Goal: Book appointment/travel/reservation

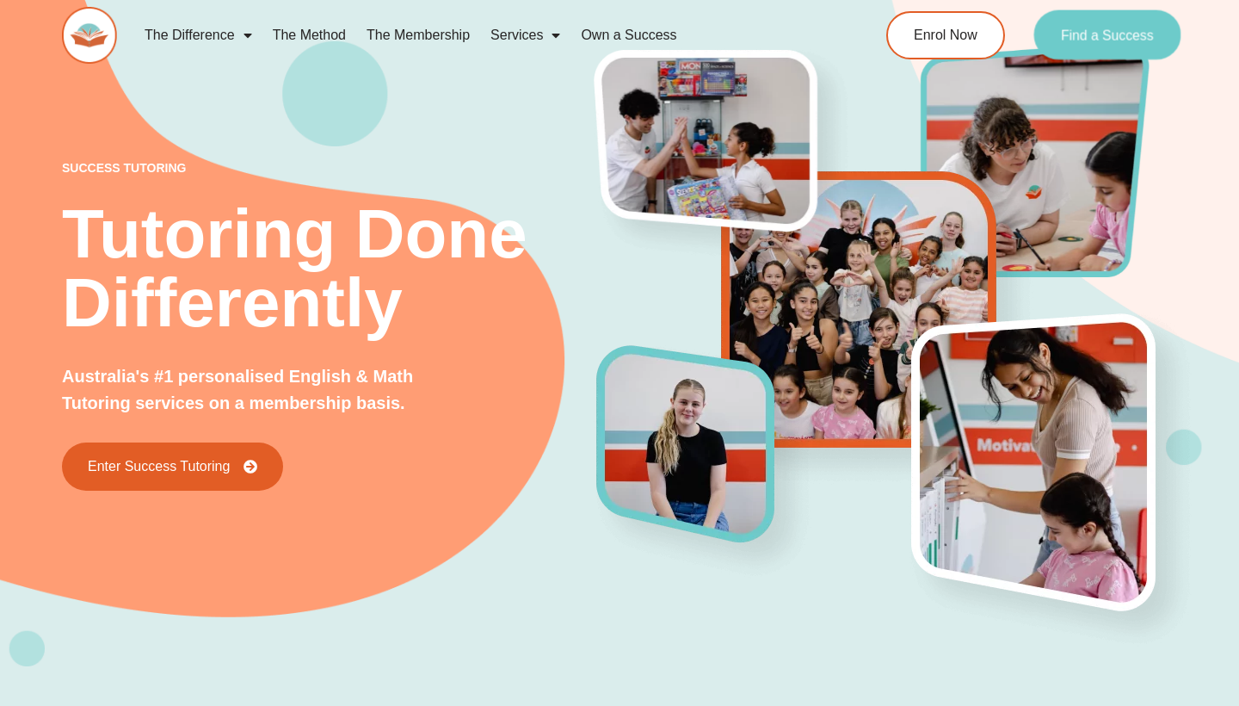
click at [1068, 43] on link "Find a Success" at bounding box center [1107, 35] width 147 height 50
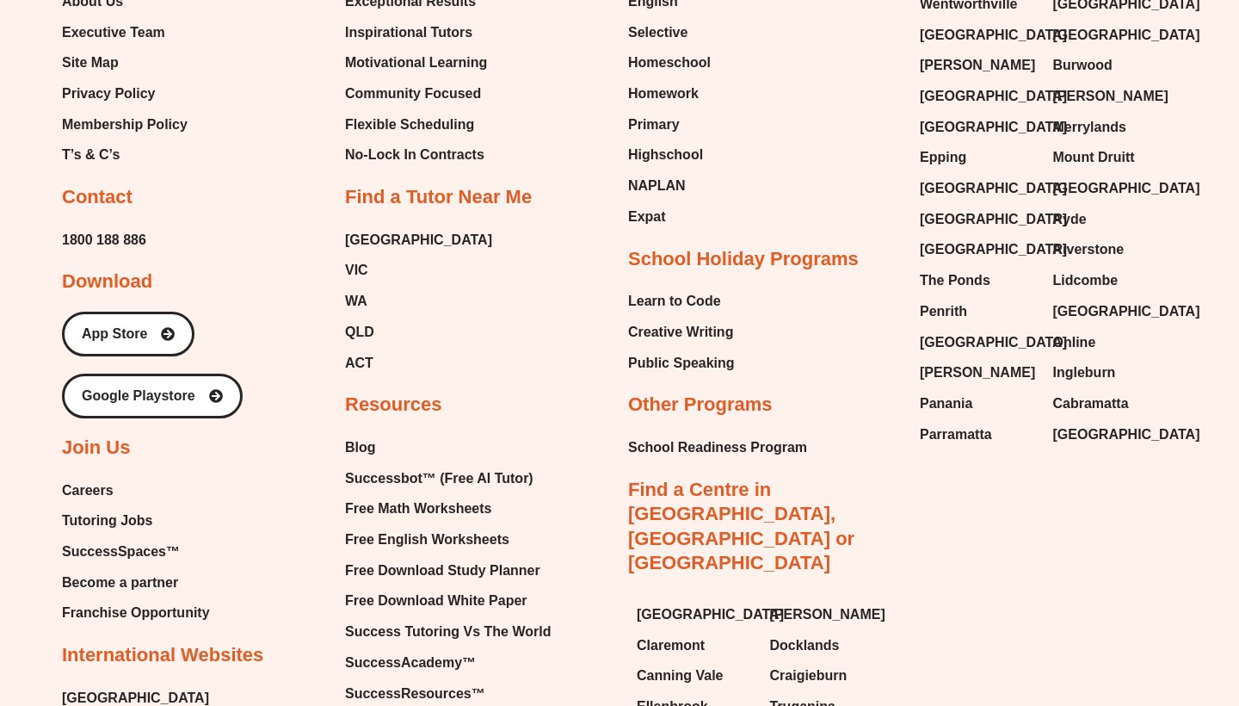
scroll to position [8824, 0]
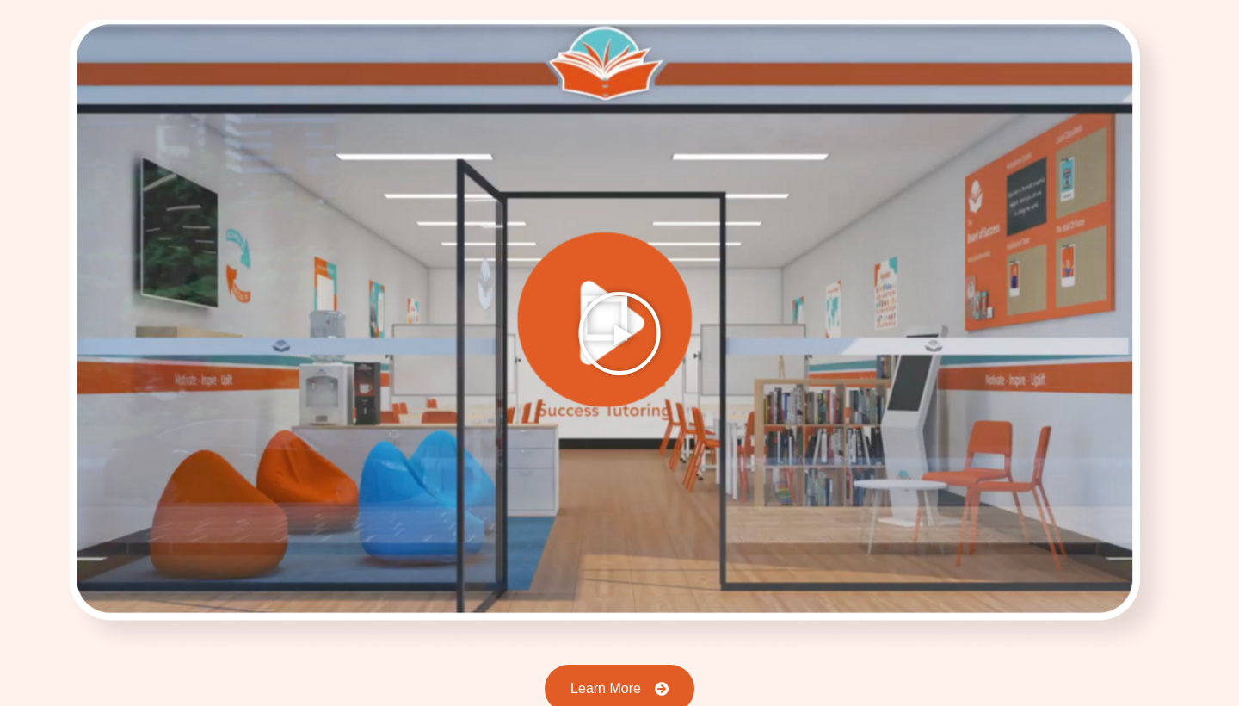
scroll to position [2369, 0]
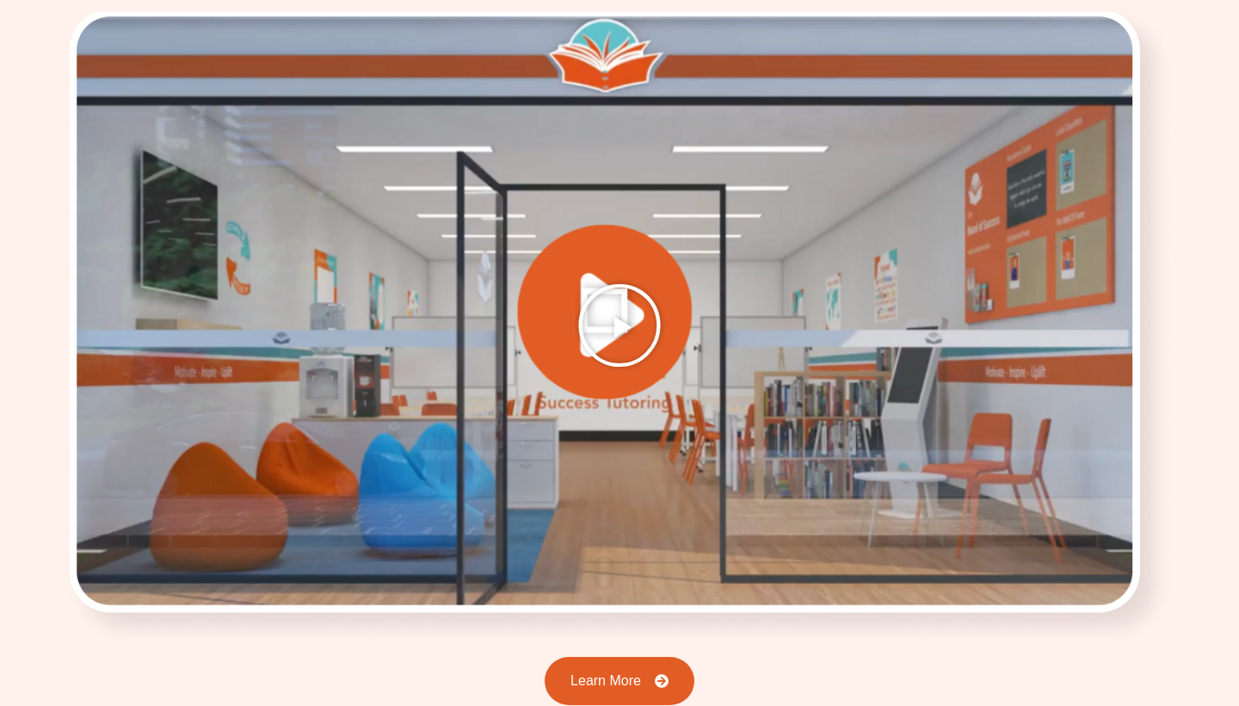
click at [620, 297] on icon "Play Video" at bounding box center [619, 325] width 86 height 86
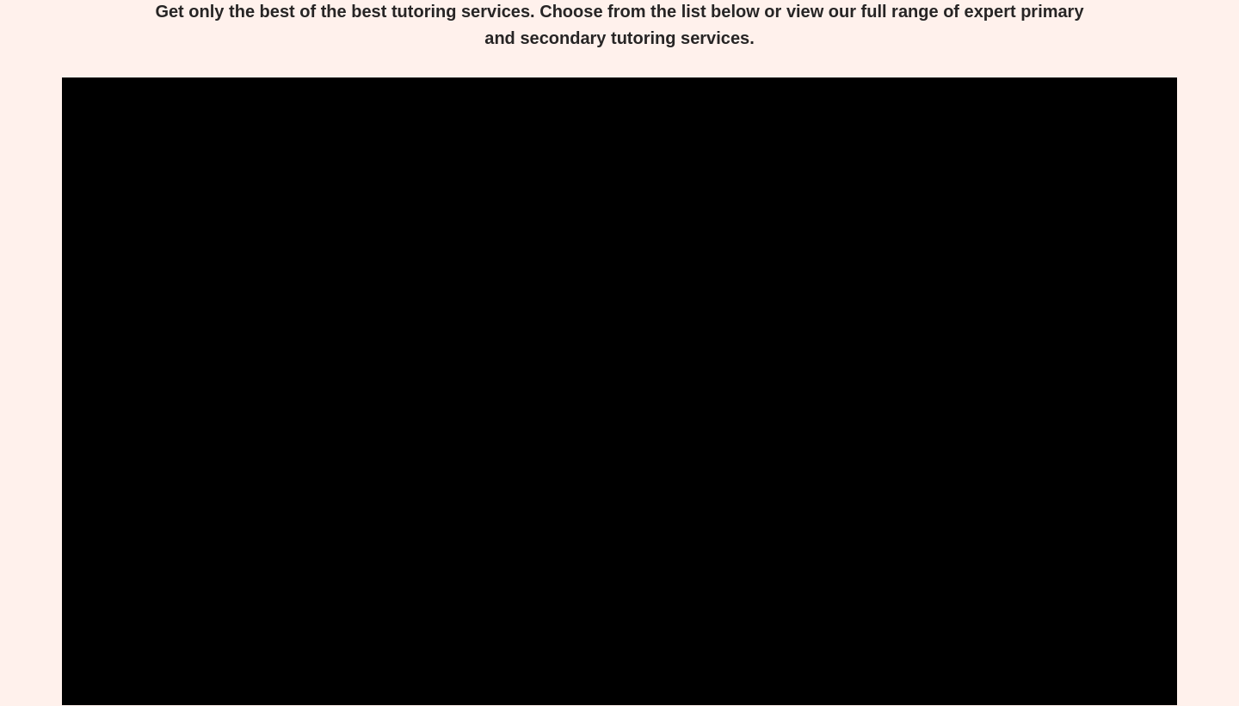
scroll to position [2303, 0]
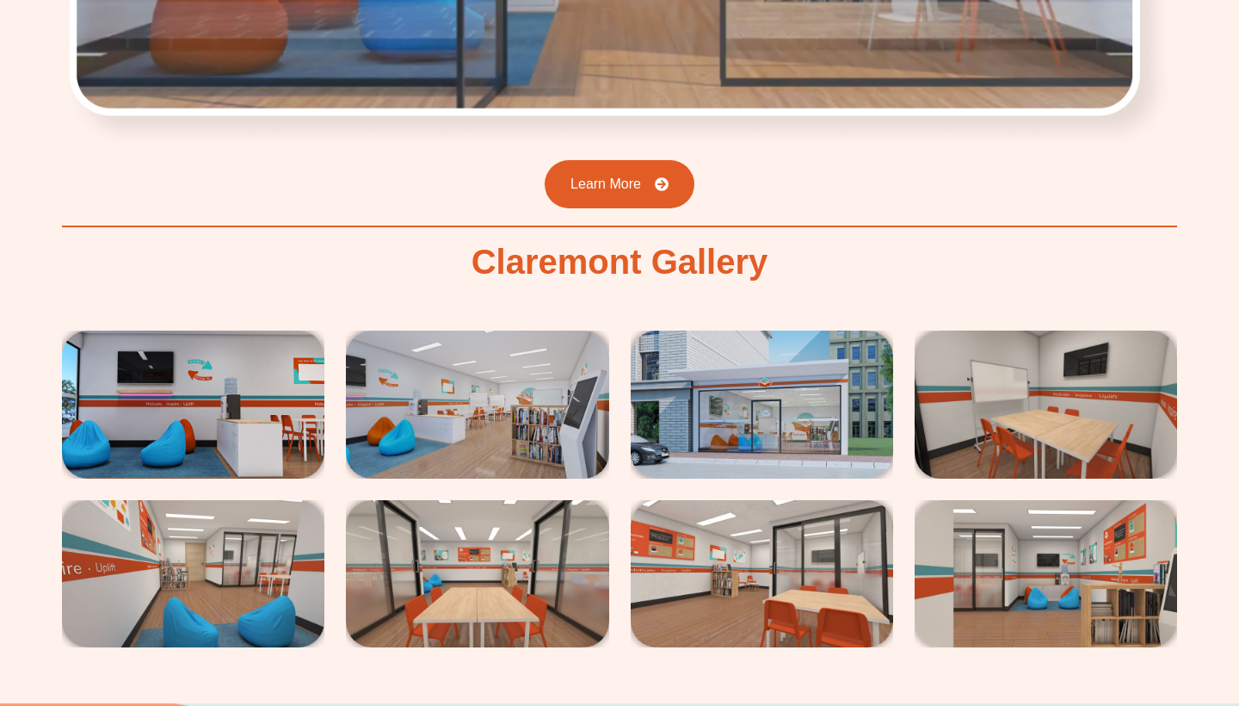
scroll to position [2868, 0]
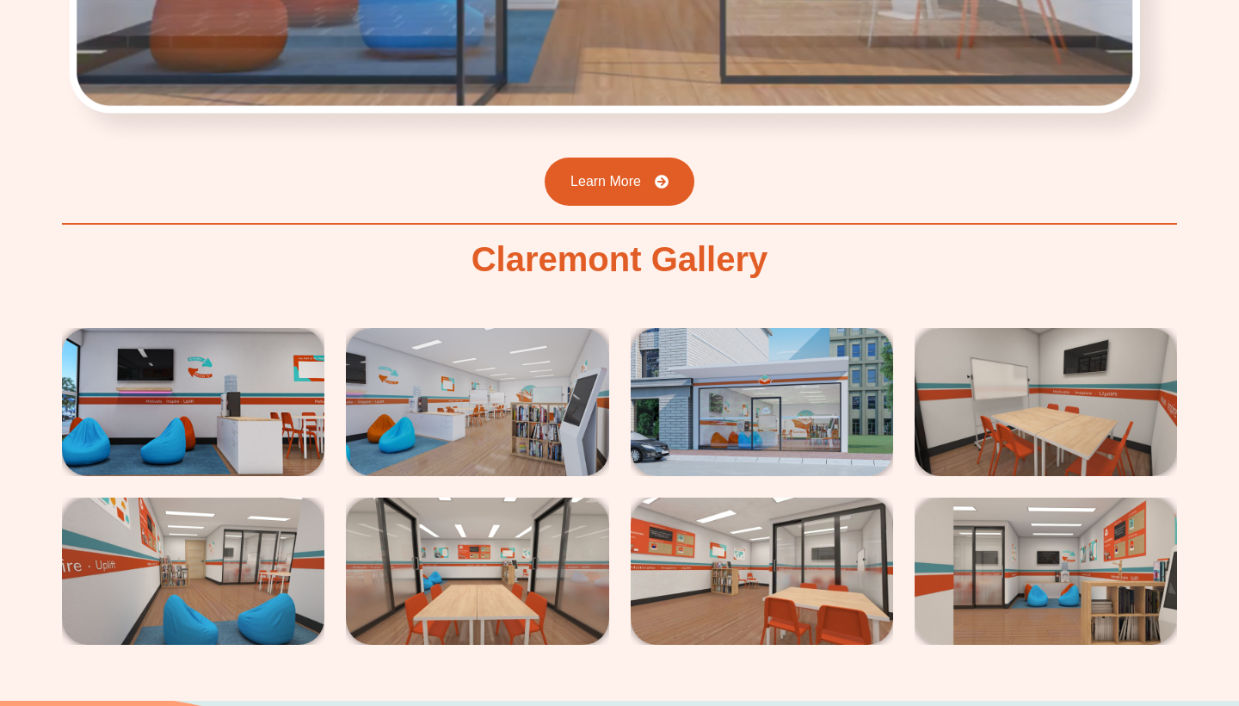
click at [222, 354] on img at bounding box center [193, 402] width 262 height 148
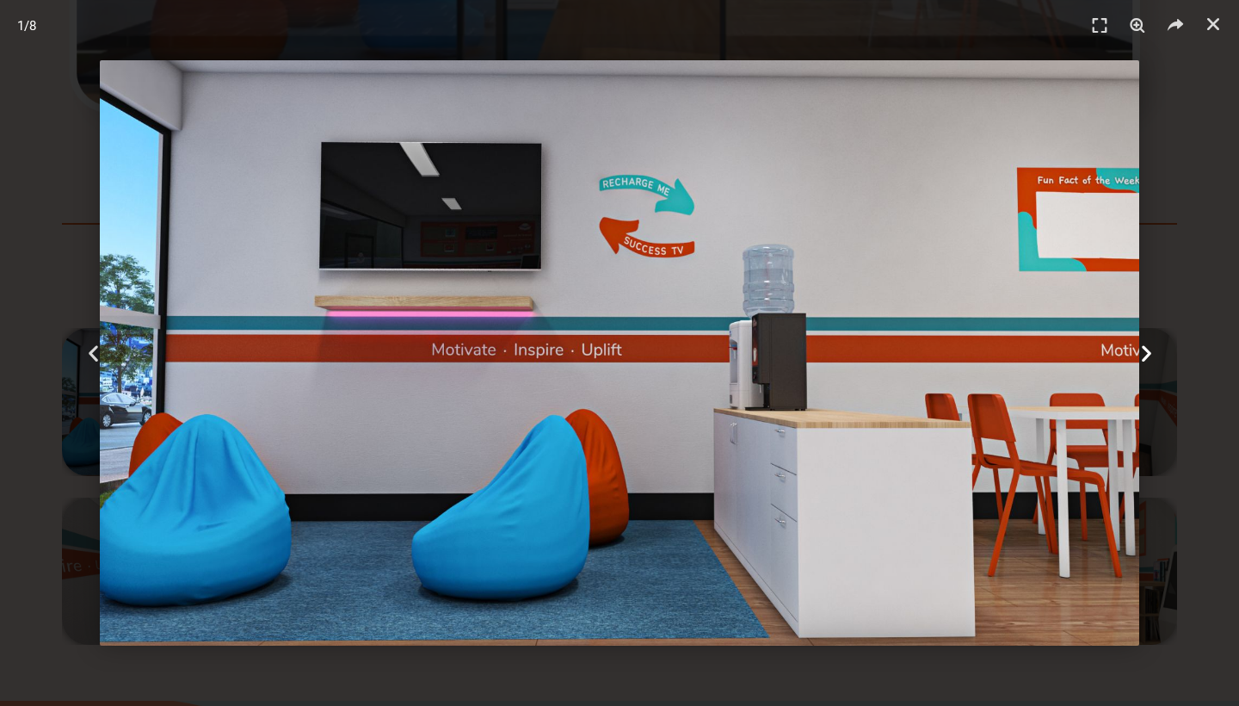
click at [1150, 350] on icon "Next slide" at bounding box center [1147, 353] width 22 height 22
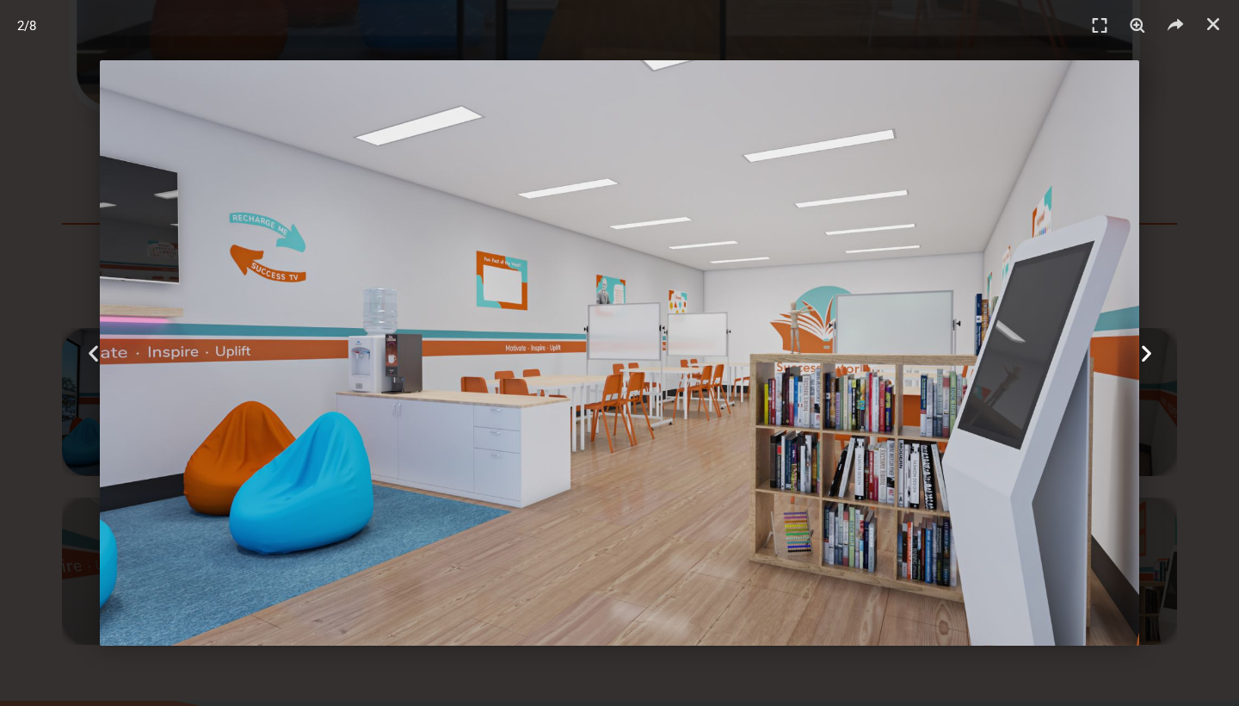
click at [1150, 350] on icon "Next slide" at bounding box center [1147, 353] width 22 height 22
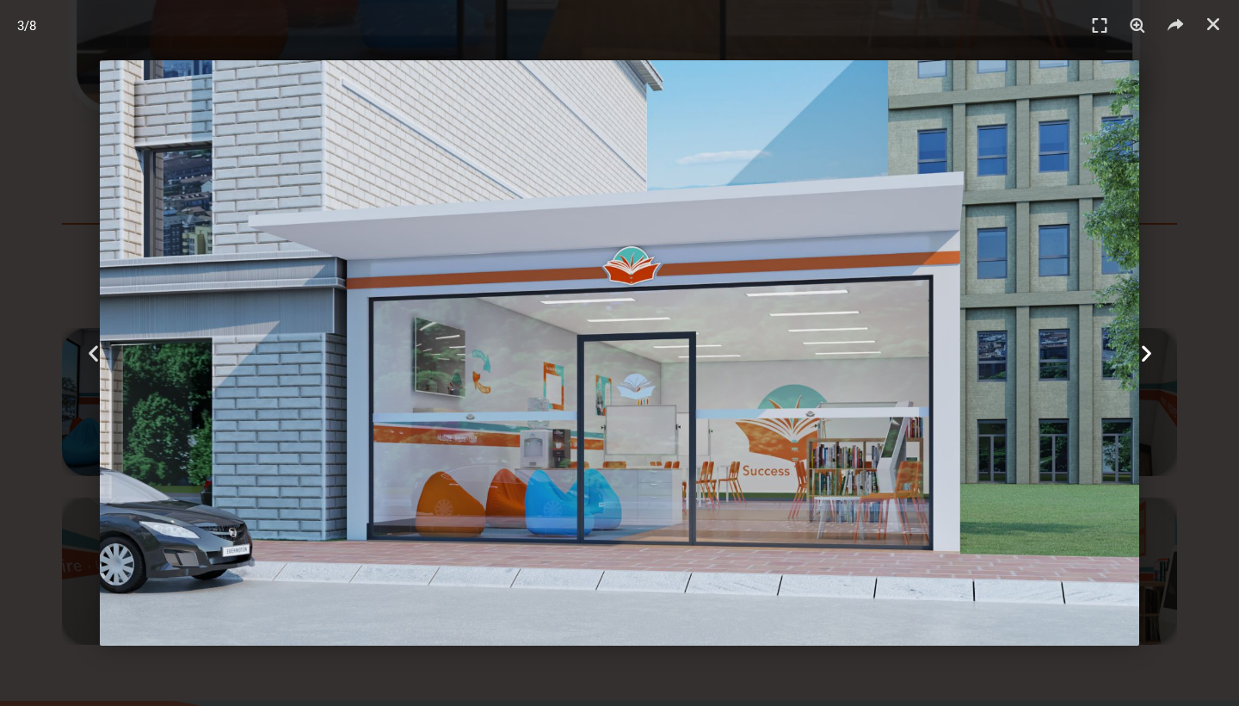
click at [1150, 350] on icon "Next slide" at bounding box center [1147, 353] width 22 height 22
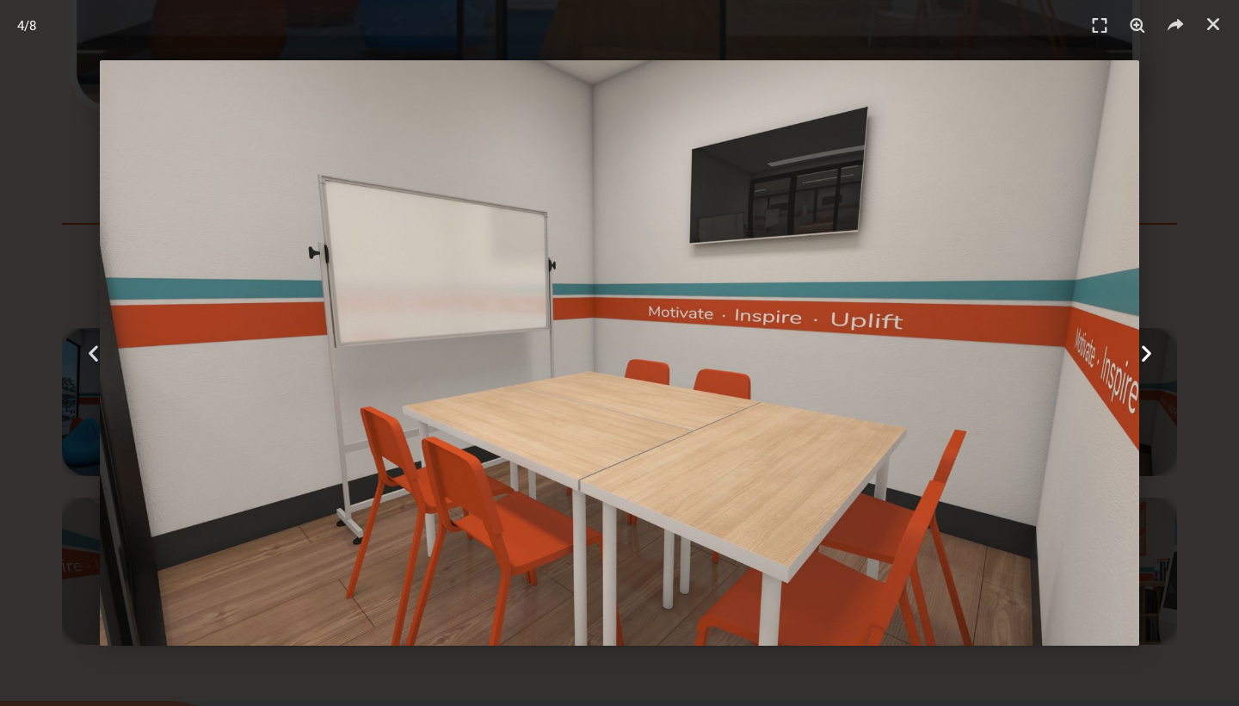
click at [1150, 350] on icon "Next slide" at bounding box center [1147, 353] width 22 height 22
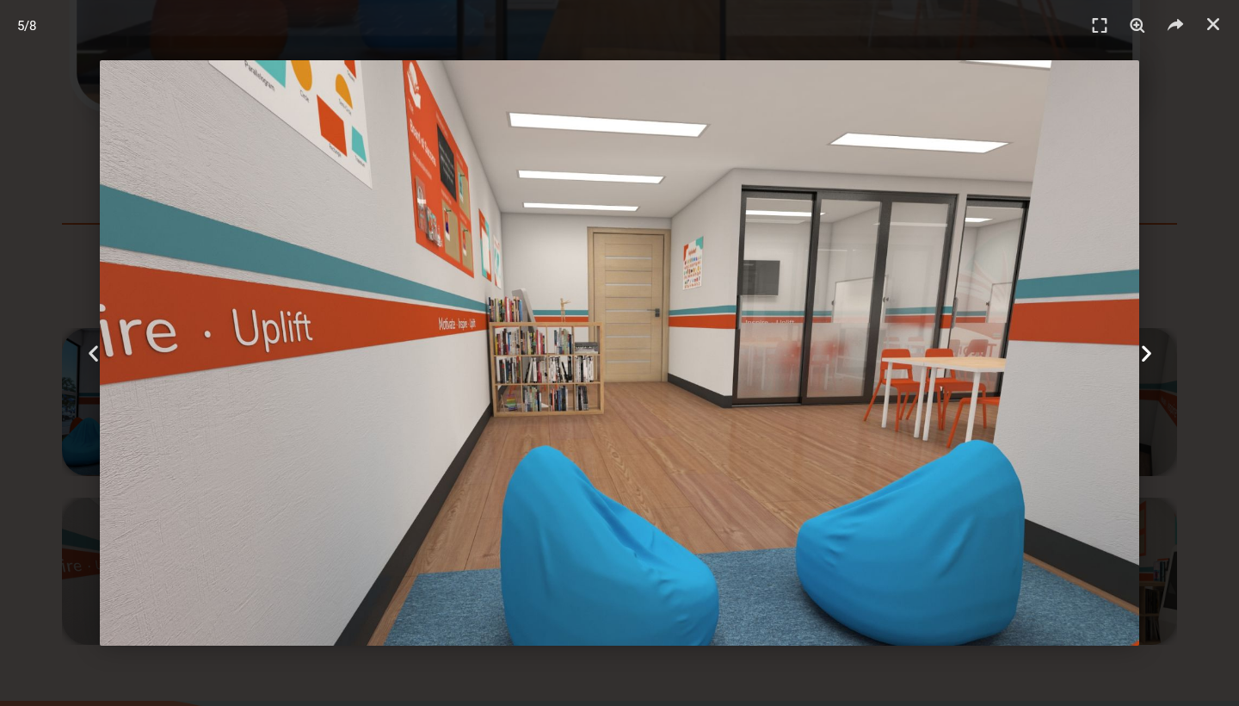
click at [1150, 350] on icon "Next slide" at bounding box center [1147, 353] width 22 height 22
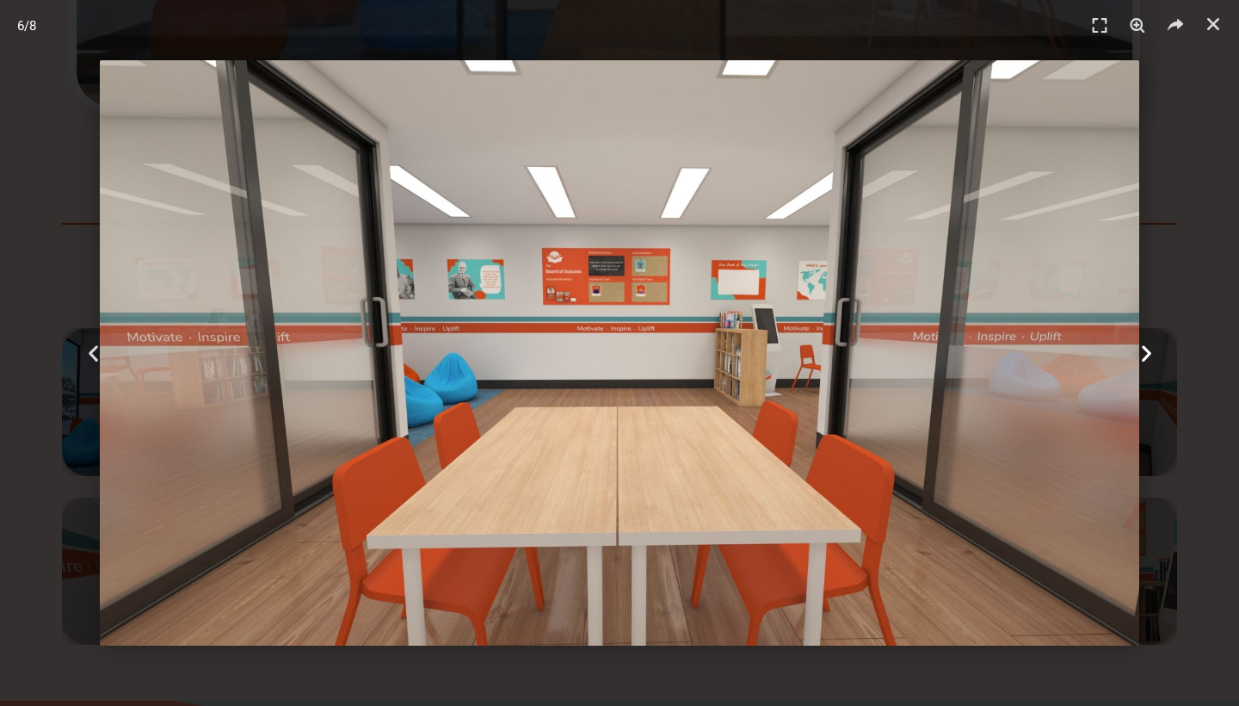
click at [1150, 350] on icon "Next slide" at bounding box center [1147, 353] width 22 height 22
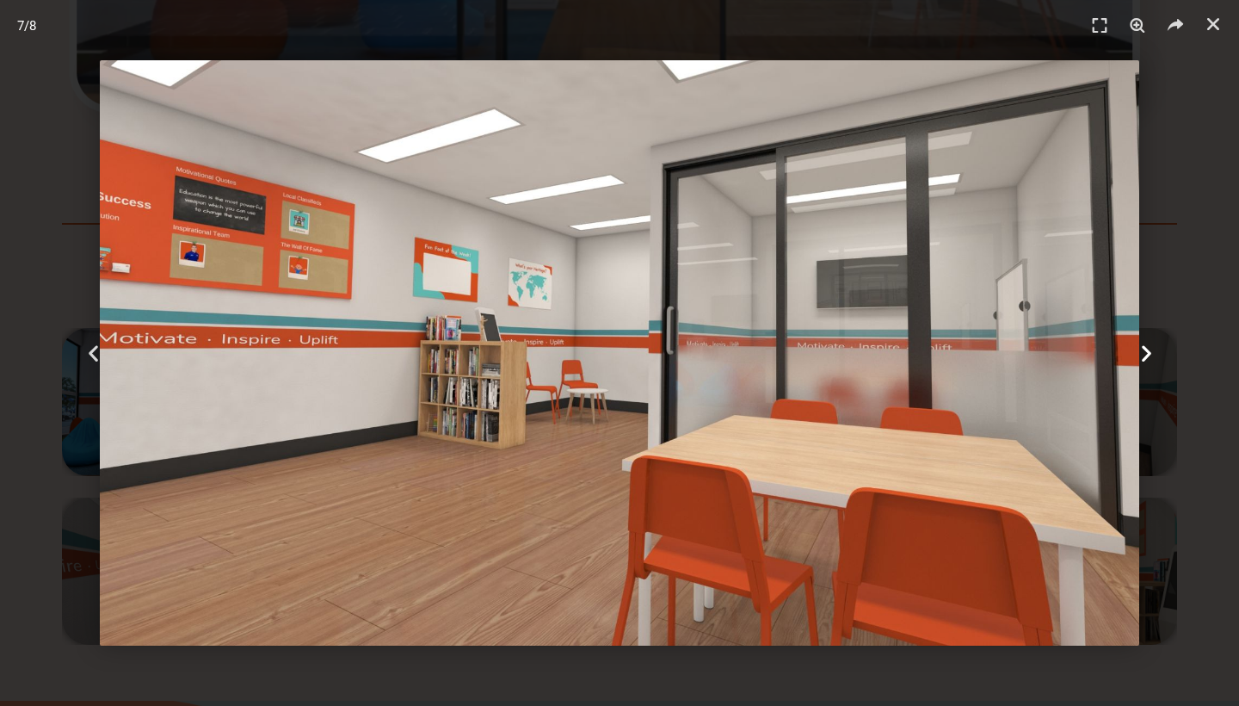
click at [1150, 350] on icon "Next slide" at bounding box center [1147, 353] width 22 height 22
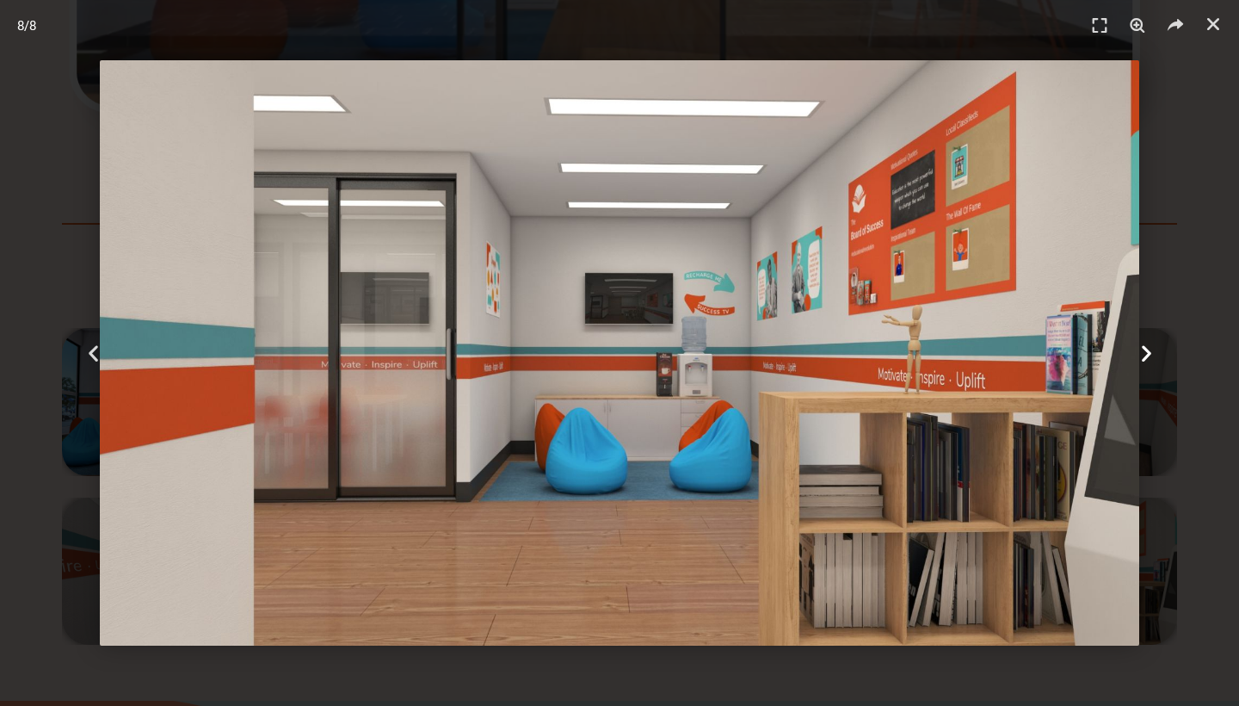
click at [1150, 350] on icon "Next slide" at bounding box center [1147, 353] width 22 height 22
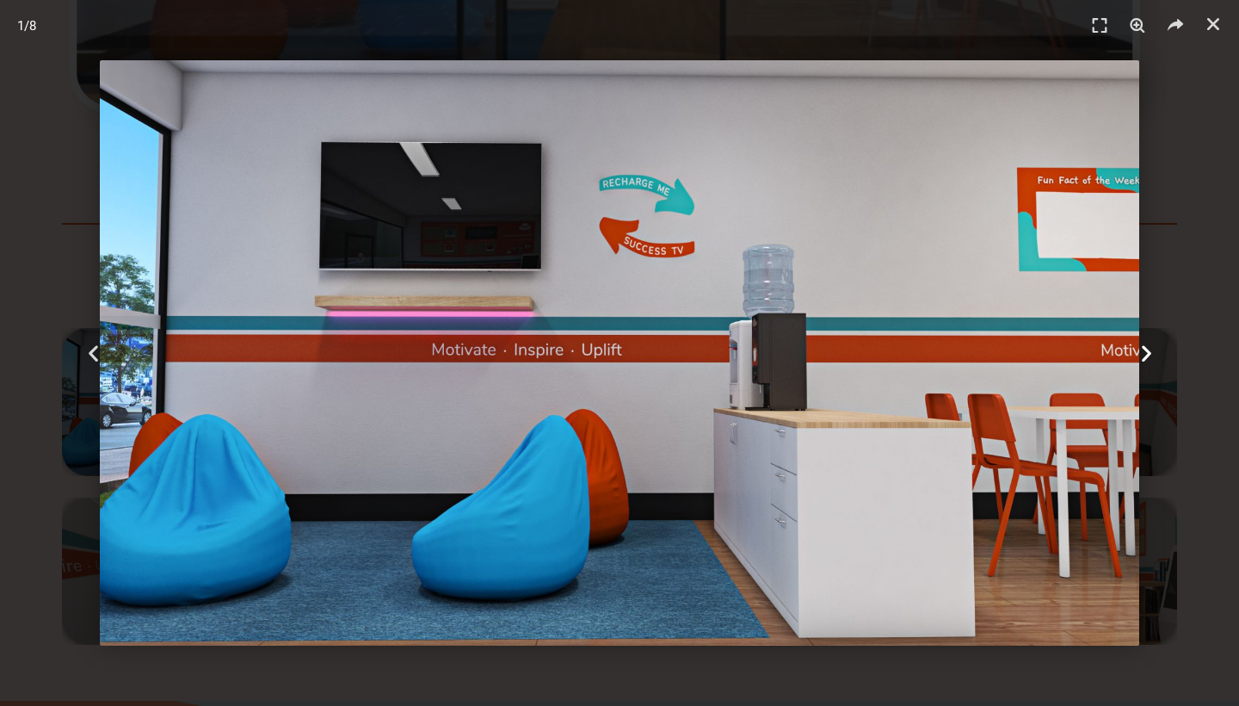
click at [1150, 350] on icon "Next slide" at bounding box center [1147, 353] width 22 height 22
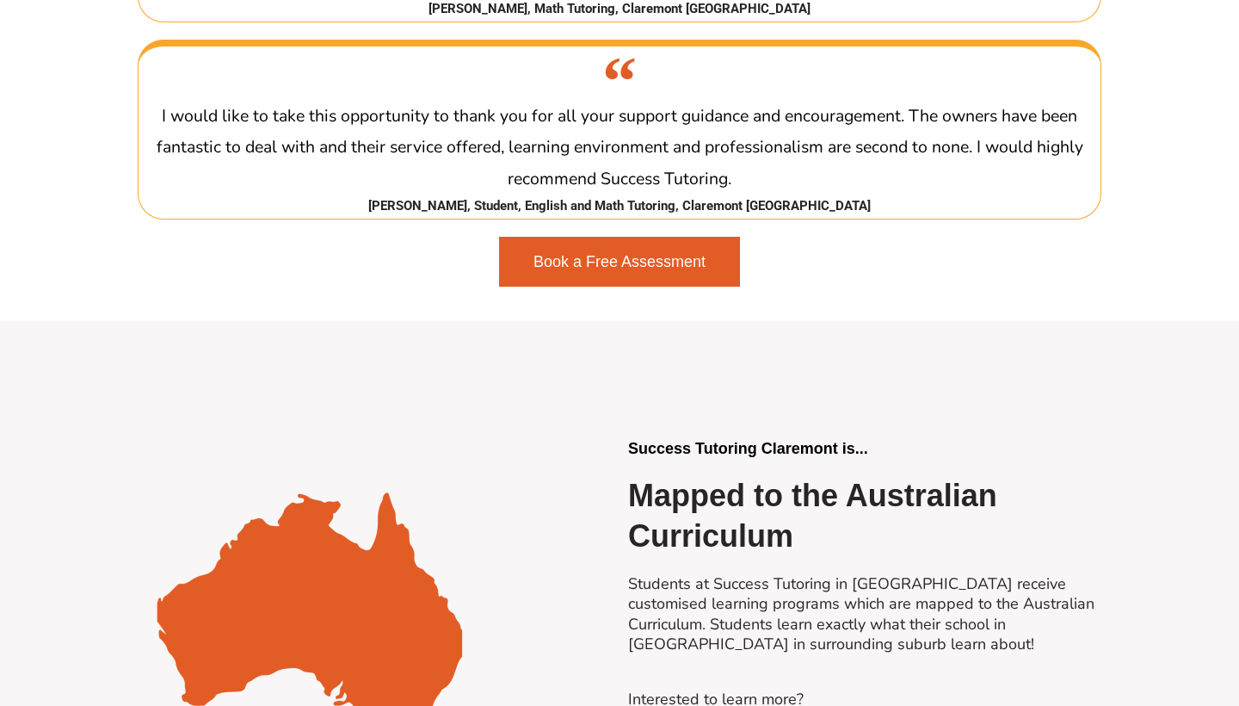
click at [583, 254] on span "Book a Free Assessment" at bounding box center [619, 261] width 172 height 15
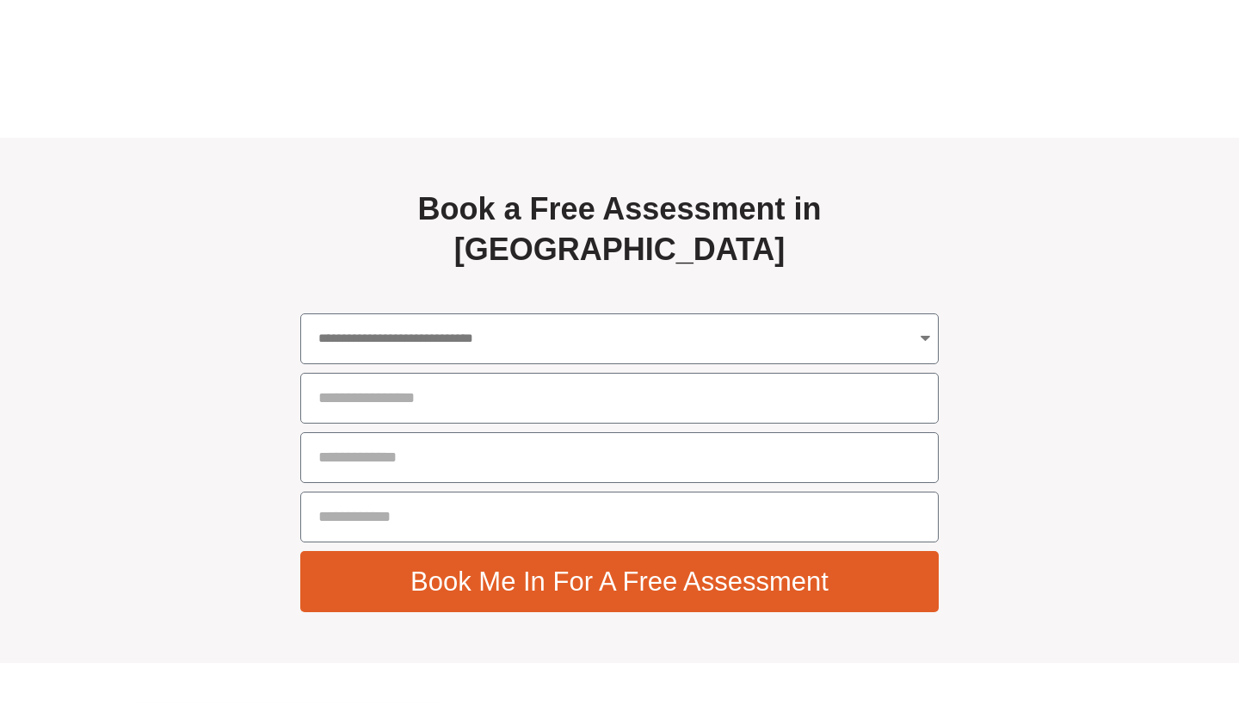
scroll to position [6107, 0]
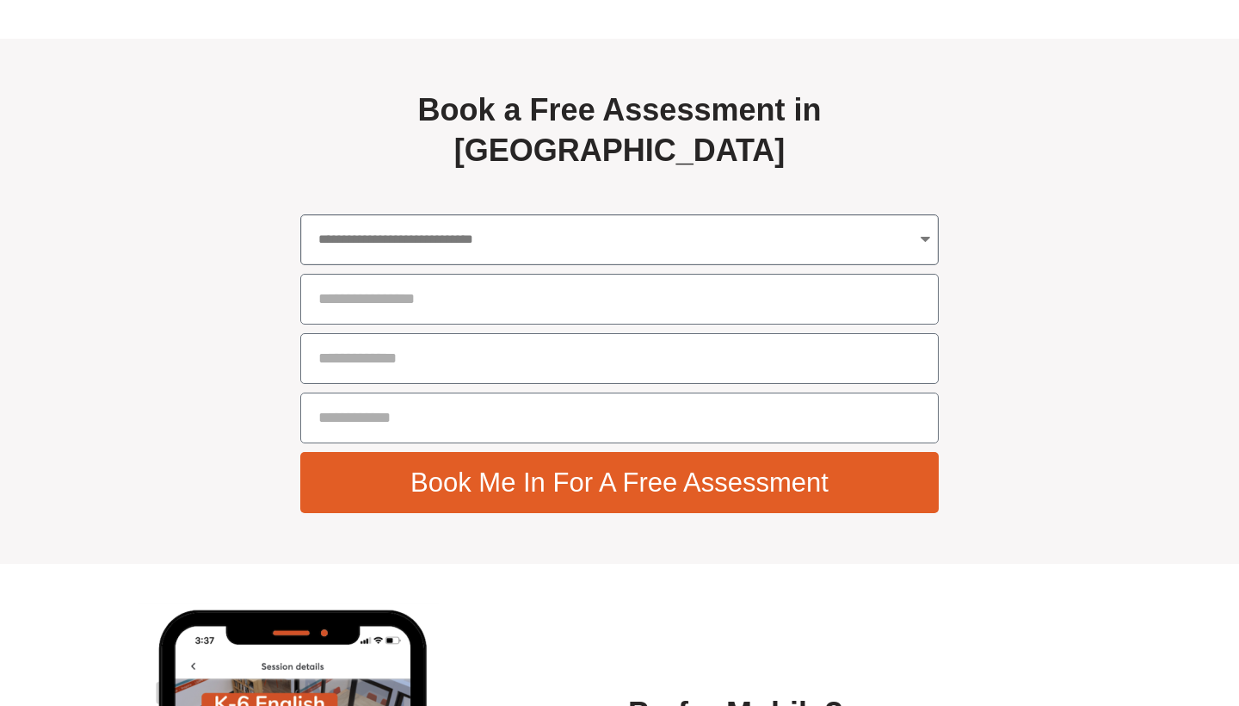
select select "**********"
type input "********"
type input "**********"
click at [545, 469] on span "Book Me In For A Free Assessment" at bounding box center [619, 482] width 418 height 27
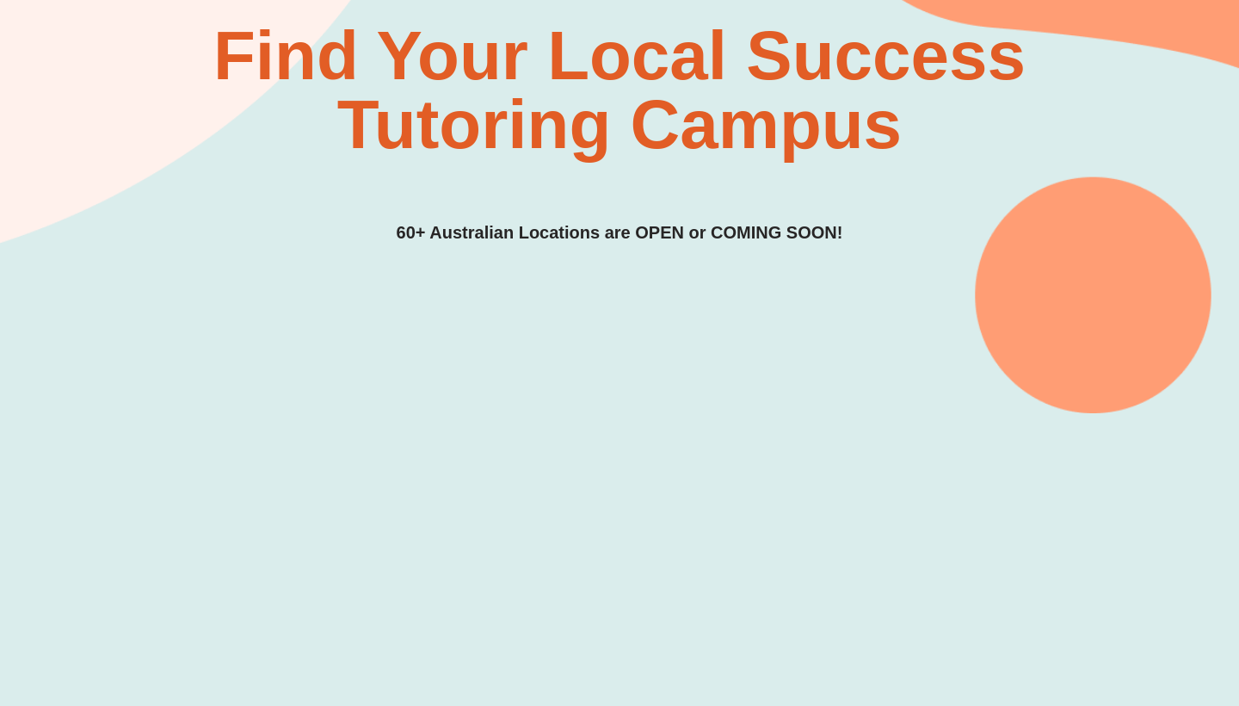
scroll to position [177, 0]
